Goal: Check status: Check status

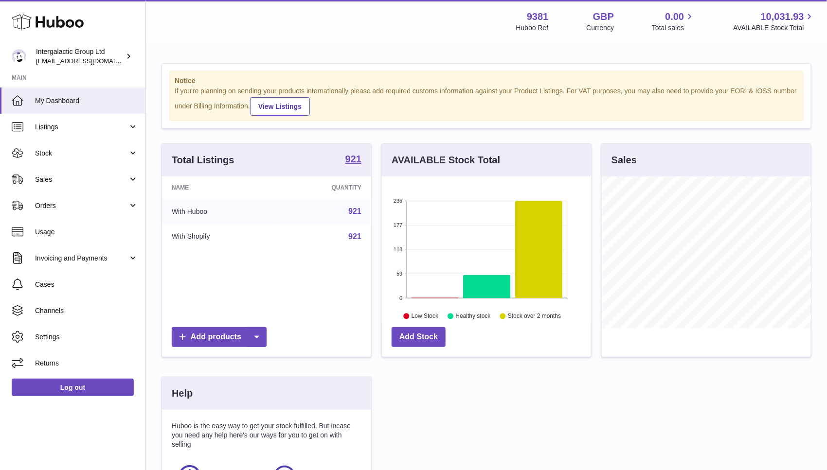
scroll to position [151, 213]
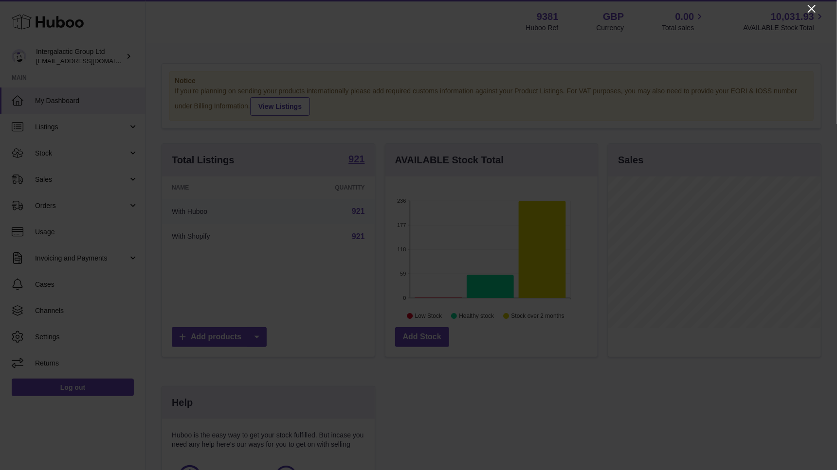
click at [807, 8] on icon "Close" at bounding box center [812, 9] width 12 height 12
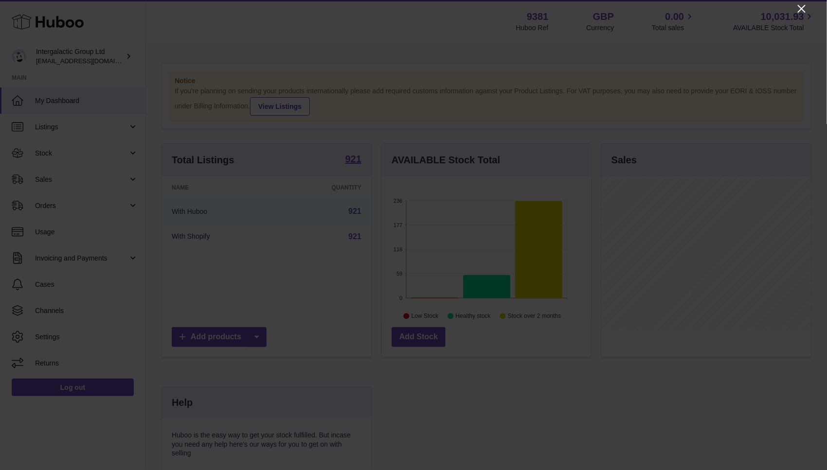
scroll to position [486265, 486207]
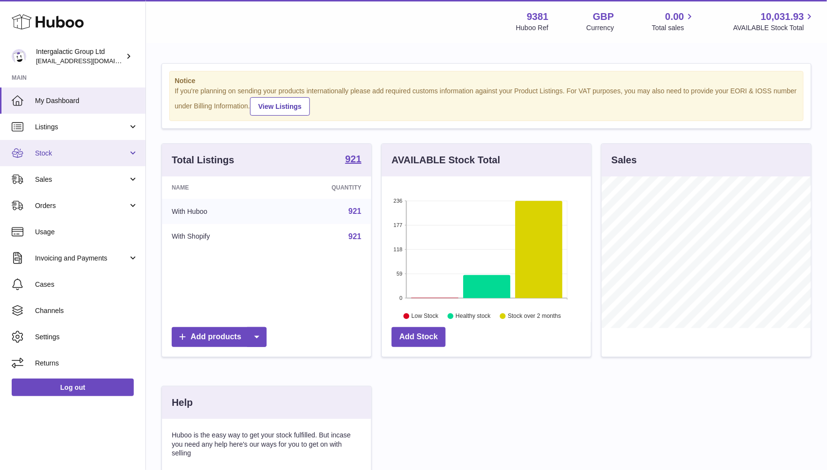
click at [108, 154] on span "Stock" at bounding box center [81, 153] width 93 height 9
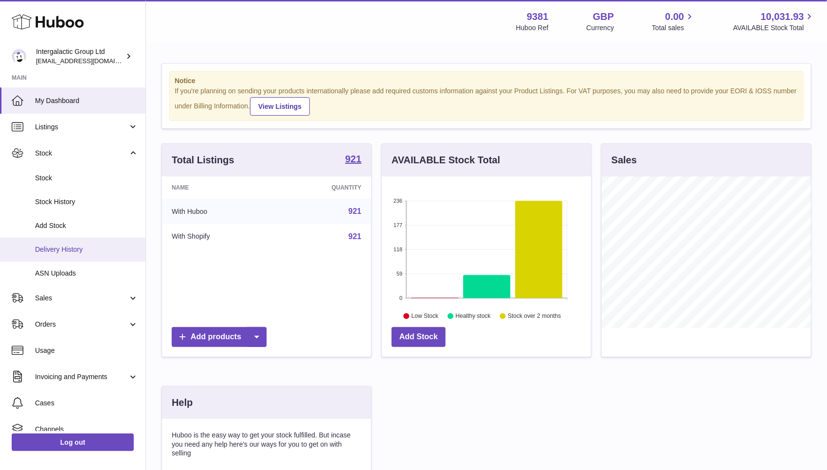
click at [64, 252] on span "Delivery History" at bounding box center [86, 249] width 103 height 9
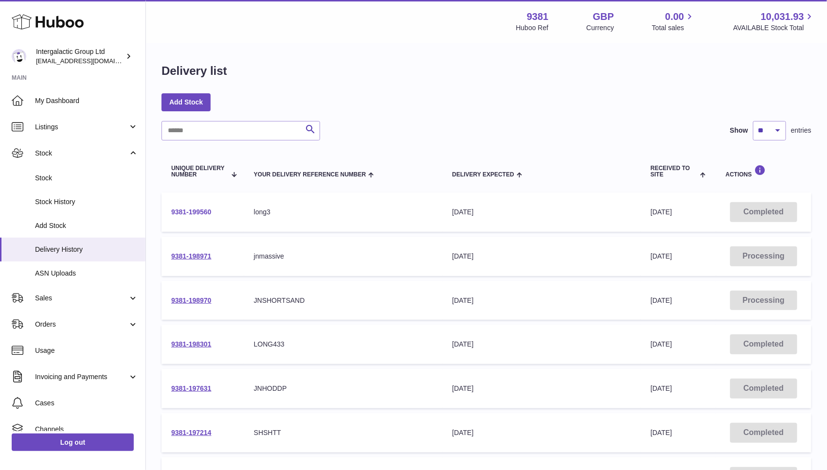
click at [193, 211] on link "9381-199560" at bounding box center [191, 212] width 40 height 8
